Goal: Task Accomplishment & Management: Use online tool/utility

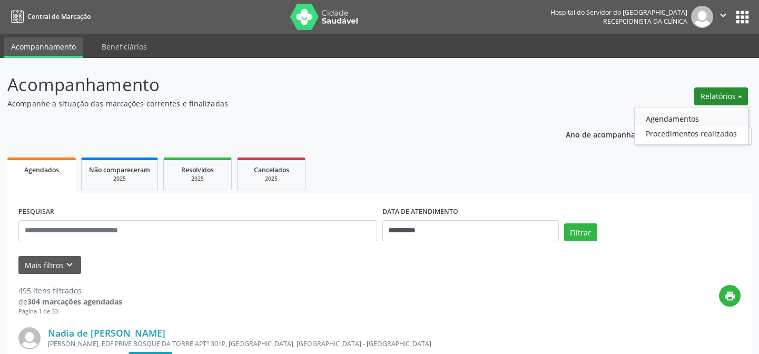
click at [679, 123] on link "Agendamentos" at bounding box center [691, 118] width 113 height 15
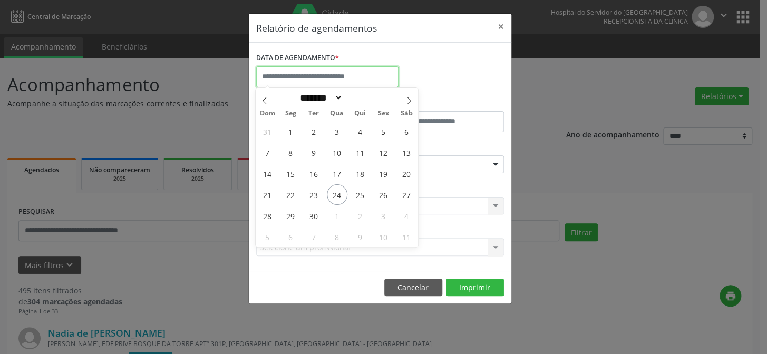
click at [318, 75] on input "text" at bounding box center [327, 76] width 142 height 21
click at [411, 99] on icon at bounding box center [408, 100] width 7 height 7
select select "*"
click at [383, 150] on span "10" at bounding box center [383, 152] width 21 height 21
type input "**********"
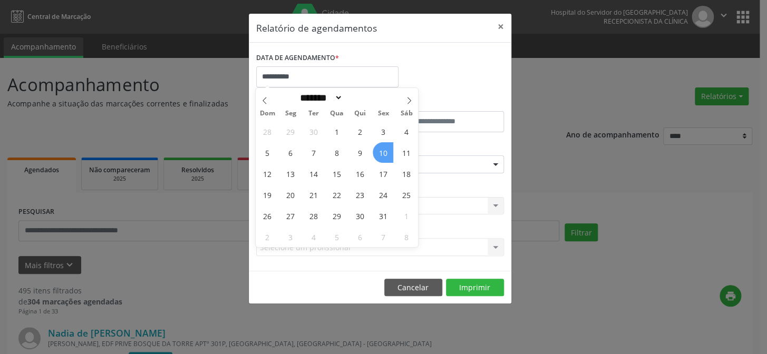
click at [385, 149] on span "10" at bounding box center [383, 152] width 21 height 21
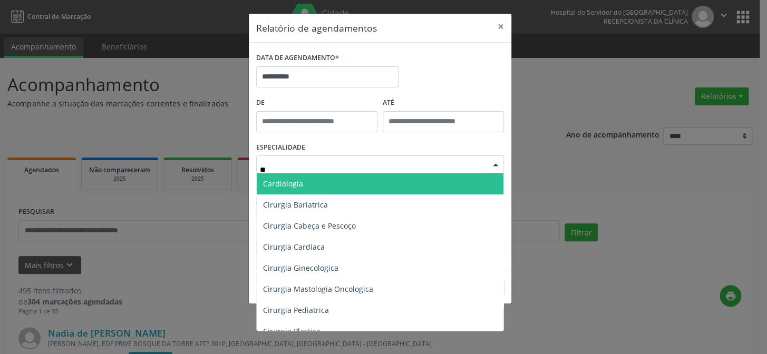
type input "***"
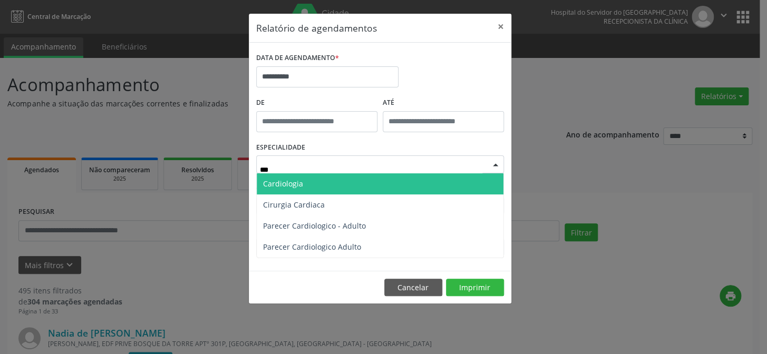
click at [304, 188] on span "Cardiologia" at bounding box center [380, 183] width 247 height 21
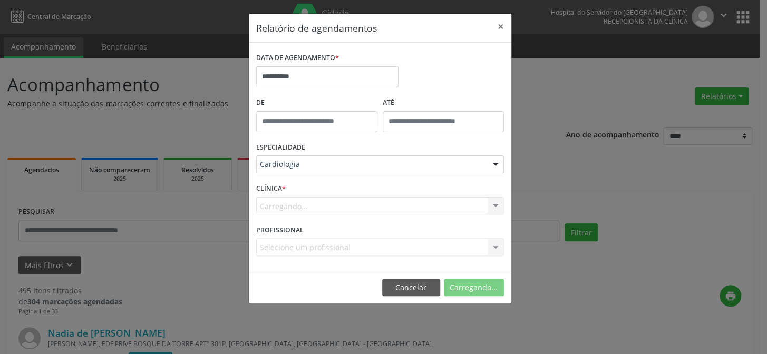
click at [291, 208] on div "Carregando... Hse Nenhum resultado encontrado para: " " Não há nenhuma opção pa…" at bounding box center [380, 206] width 248 height 18
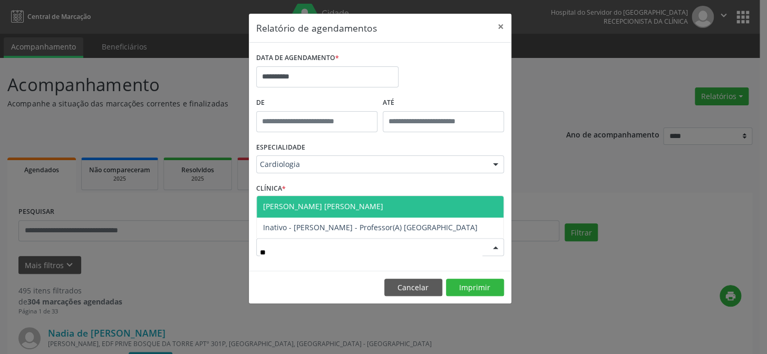
type input "*"
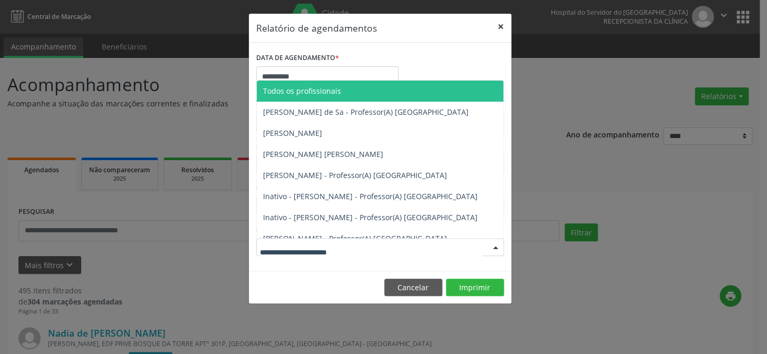
click at [504, 26] on button "×" at bounding box center [500, 27] width 21 height 26
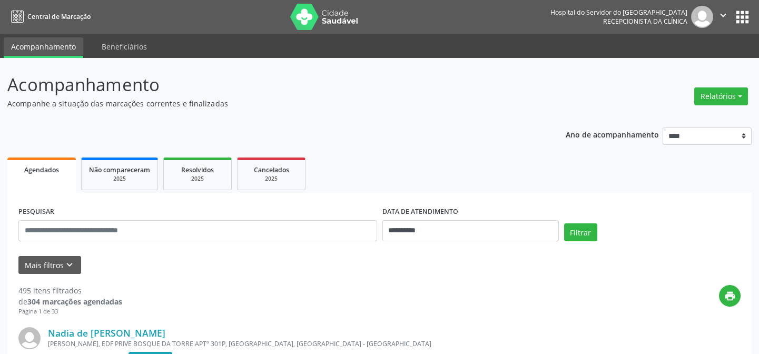
click at [725, 84] on div "Relatórios Agendamentos Procedimentos realizados" at bounding box center [721, 96] width 61 height 25
click at [713, 99] on button "Relatórios" at bounding box center [722, 96] width 54 height 18
click at [656, 122] on link "Agendamentos" at bounding box center [691, 118] width 113 height 15
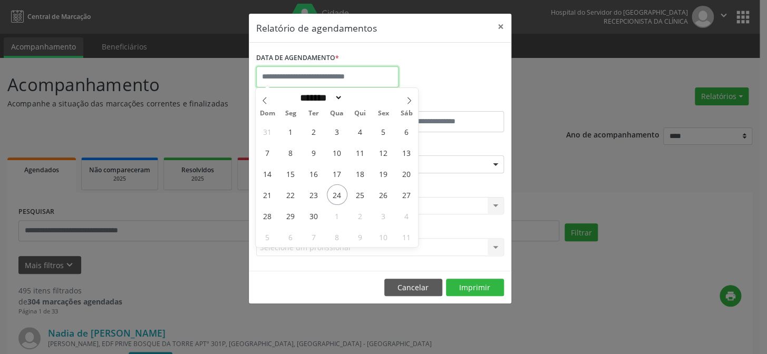
click at [321, 72] on input "text" at bounding box center [327, 76] width 142 height 21
click at [405, 101] on icon at bounding box center [408, 100] width 7 height 7
select select "*"
click at [384, 153] on span "10" at bounding box center [383, 152] width 21 height 21
type input "**********"
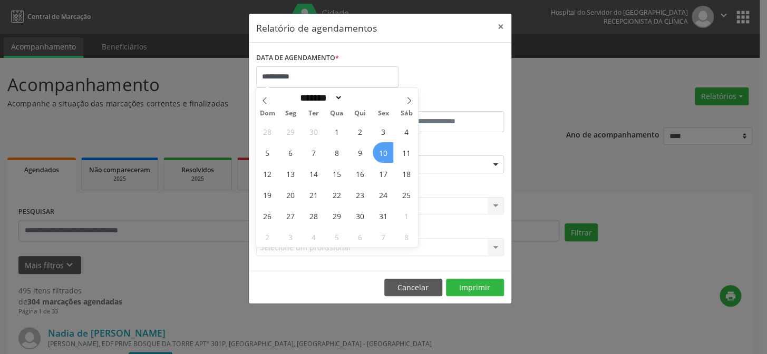
click at [379, 154] on span "10" at bounding box center [383, 152] width 21 height 21
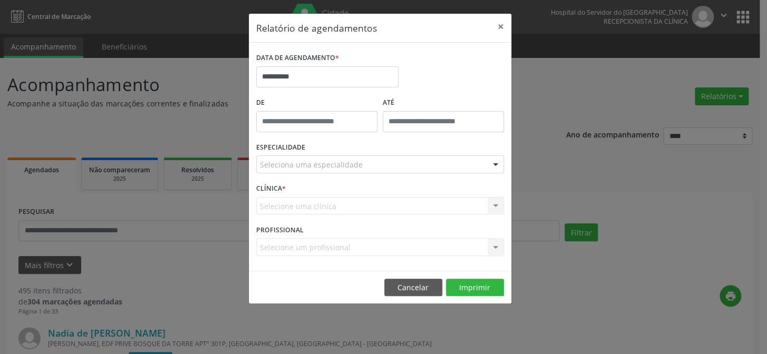
click at [306, 206] on div "Selecione uma clínica Hse Nenhum resultado encontrado para: " " Não há nenhuma …" at bounding box center [380, 206] width 248 height 18
click at [305, 203] on div "Selecione uma clínica Hse Nenhum resultado encontrado para: " " Não há nenhuma …" at bounding box center [380, 206] width 248 height 18
click at [299, 206] on div "Selecione uma clínica Hse Nenhum resultado encontrado para: " " Não há nenhuma …" at bounding box center [380, 206] width 248 height 18
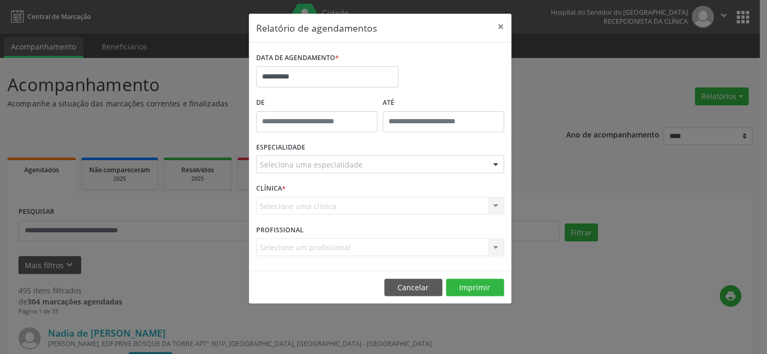
click at [300, 158] on div "Seleciona uma especialidade" at bounding box center [380, 164] width 248 height 18
click at [229, 197] on div "**********" at bounding box center [383, 177] width 767 height 354
click at [300, 158] on div "Seleciona uma especialidade" at bounding box center [380, 164] width 248 height 18
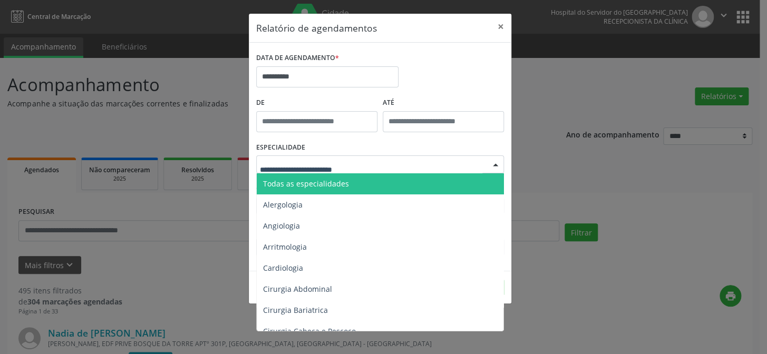
click at [333, 163] on input "text" at bounding box center [371, 169] width 222 height 21
drag, startPoint x: 486, startPoint y: 158, endPoint x: 499, endPoint y: 163, distance: 14.2
click at [491, 161] on div "Todas as especialidades Alergologia Angiologia Arritmologia Cardiologia Cirurgi…" at bounding box center [380, 164] width 248 height 18
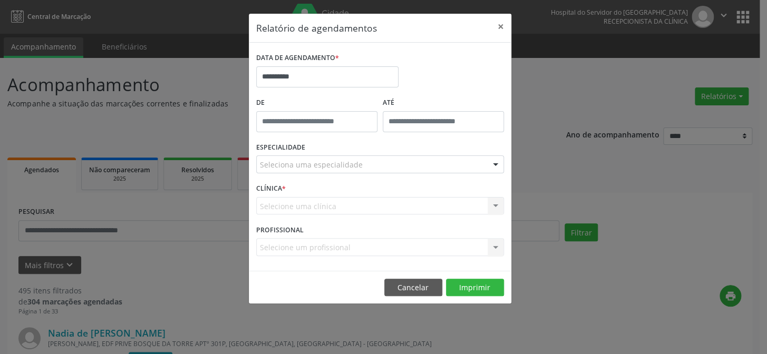
click at [499, 163] on div at bounding box center [495, 165] width 16 height 18
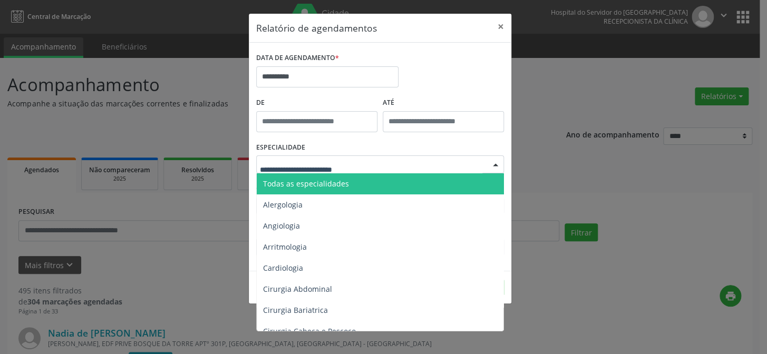
click at [444, 165] on div at bounding box center [380, 164] width 248 height 18
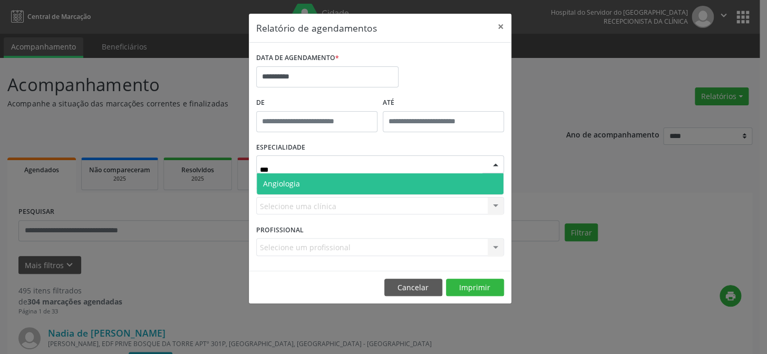
type input "****"
click at [356, 180] on span "Angiologia" at bounding box center [380, 183] width 247 height 21
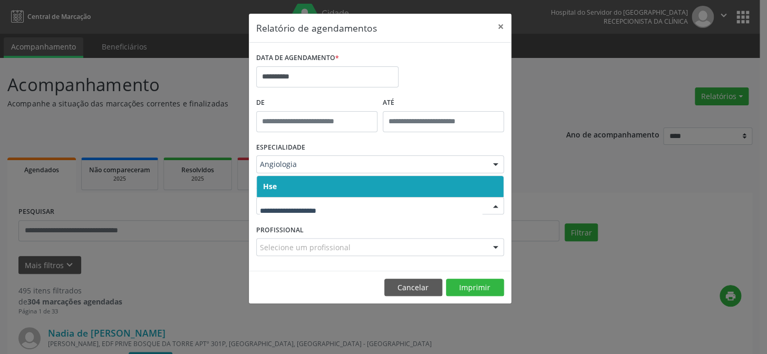
click at [346, 172] on div "Angiologia" at bounding box center [380, 164] width 248 height 18
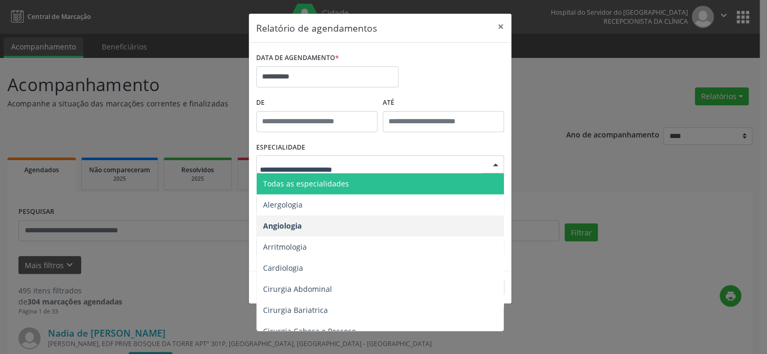
click at [521, 104] on div "**********" at bounding box center [383, 177] width 767 height 354
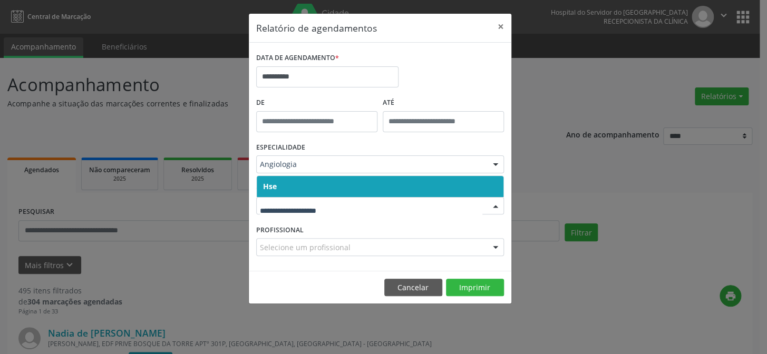
drag, startPoint x: 299, startPoint y: 184, endPoint x: 298, endPoint y: 194, distance: 9.6
click at [299, 184] on span "Hse" at bounding box center [380, 186] width 247 height 21
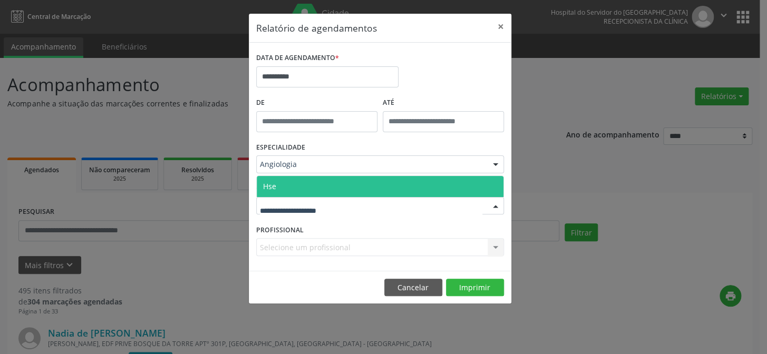
click at [297, 213] on div at bounding box center [380, 206] width 248 height 18
click at [291, 188] on span "Hse" at bounding box center [380, 186] width 247 height 21
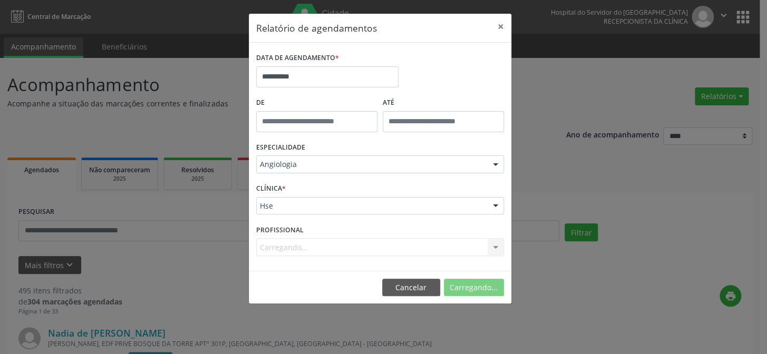
click at [305, 250] on div "Carregando... Todos os profissionais [PERSON_NAME] de Sa - Professor(A) Nassau …" at bounding box center [380, 247] width 248 height 18
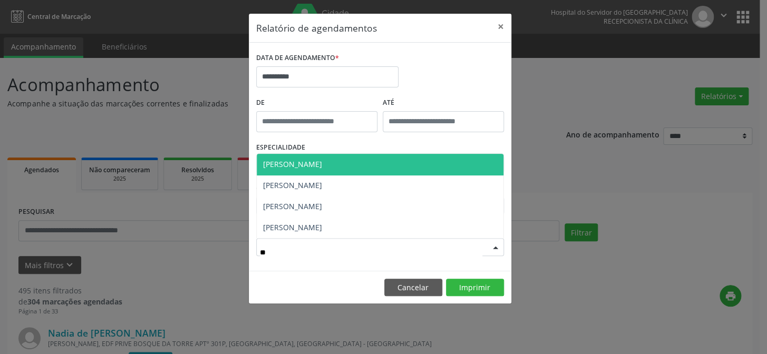
type input "***"
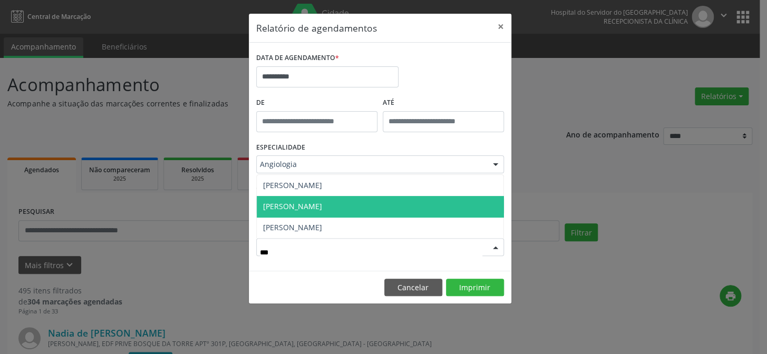
click at [309, 203] on span "[PERSON_NAME]" at bounding box center [292, 206] width 59 height 10
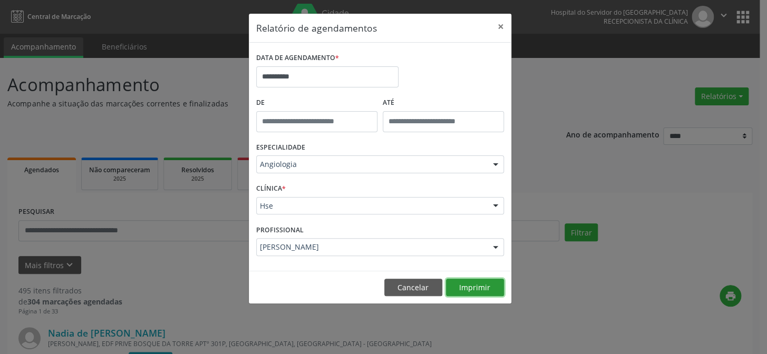
click at [477, 287] on button "Imprimir" at bounding box center [475, 288] width 58 height 18
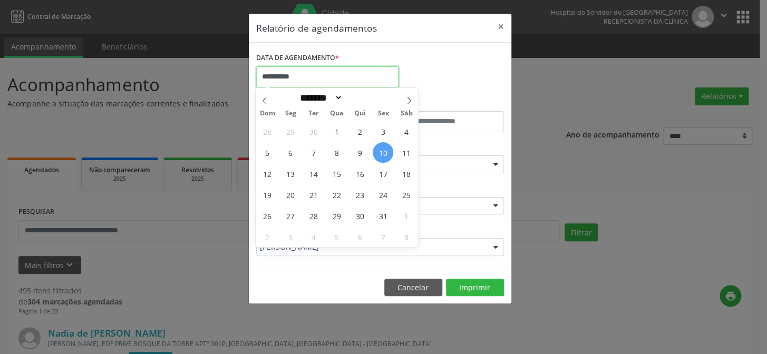
click at [320, 73] on input "**********" at bounding box center [327, 76] width 142 height 21
click at [288, 155] on span "6" at bounding box center [290, 152] width 21 height 21
type input "**********"
click at [288, 155] on span "6" at bounding box center [290, 152] width 21 height 21
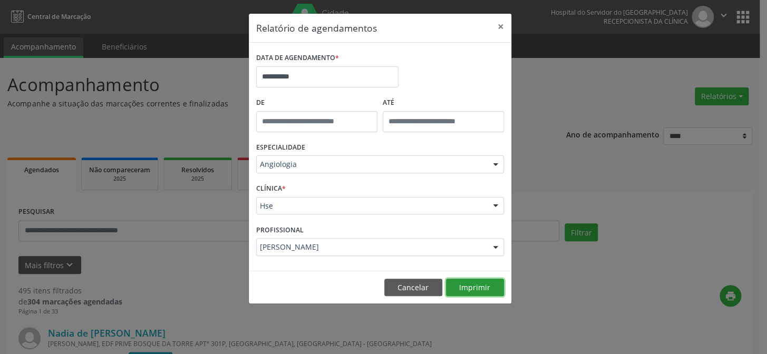
click at [476, 281] on button "Imprimir" at bounding box center [475, 288] width 58 height 18
